Goal: Information Seeking & Learning: Learn about a topic

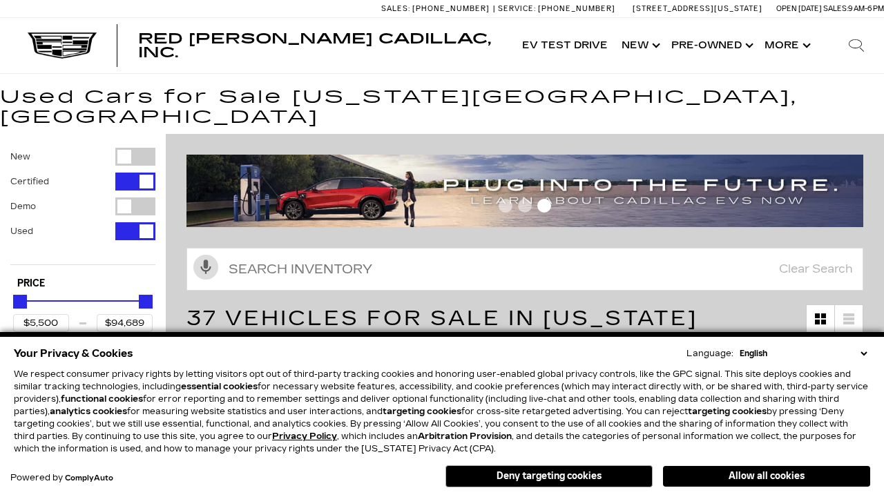
scroll to position [646, 0]
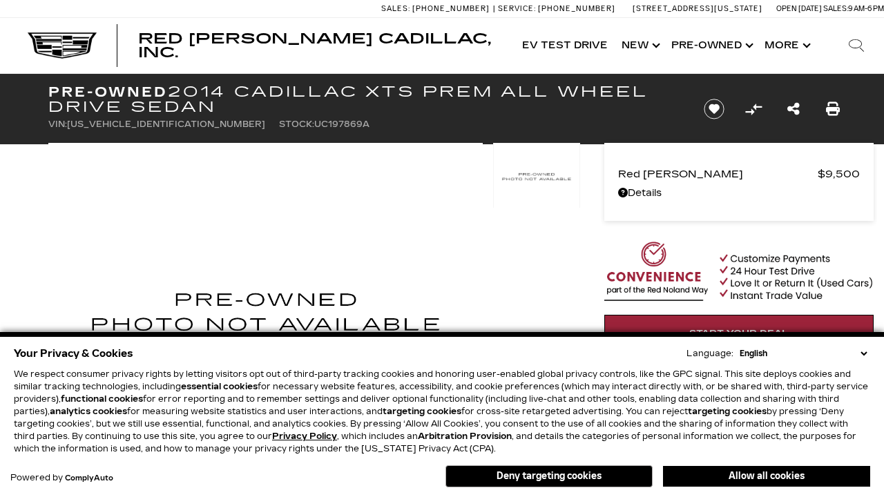
scroll to position [742, 0]
